Goal: Task Accomplishment & Management: Use online tool/utility

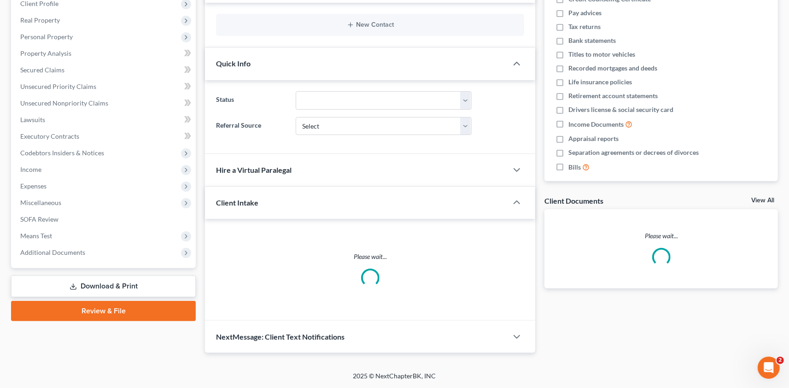
scroll to position [136, 0]
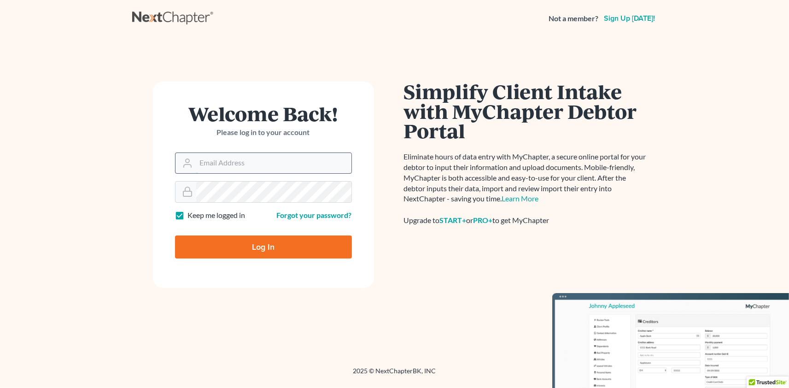
click at [250, 165] on input "Email Address" at bounding box center [273, 163] width 155 height 20
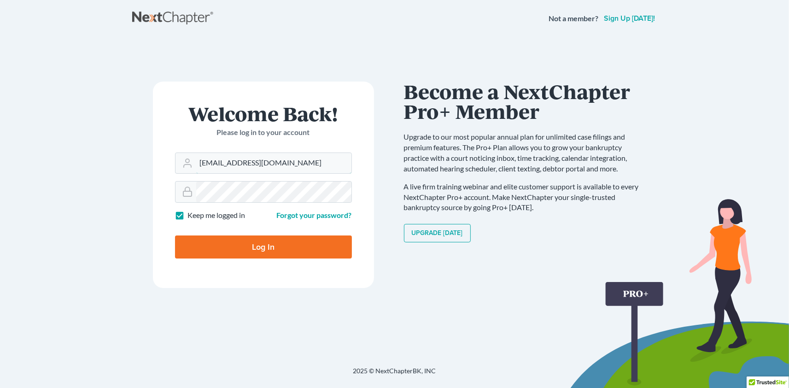
type input "4lawoncall@gmail.com"
click at [262, 251] on input "Log In" at bounding box center [263, 246] width 177 height 23
type input "Thinking..."
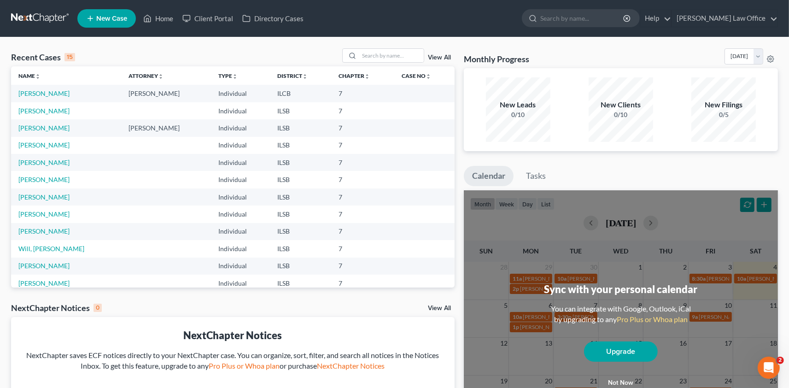
scroll to position [13, 0]
